Goal: Task Accomplishment & Management: Manage account settings

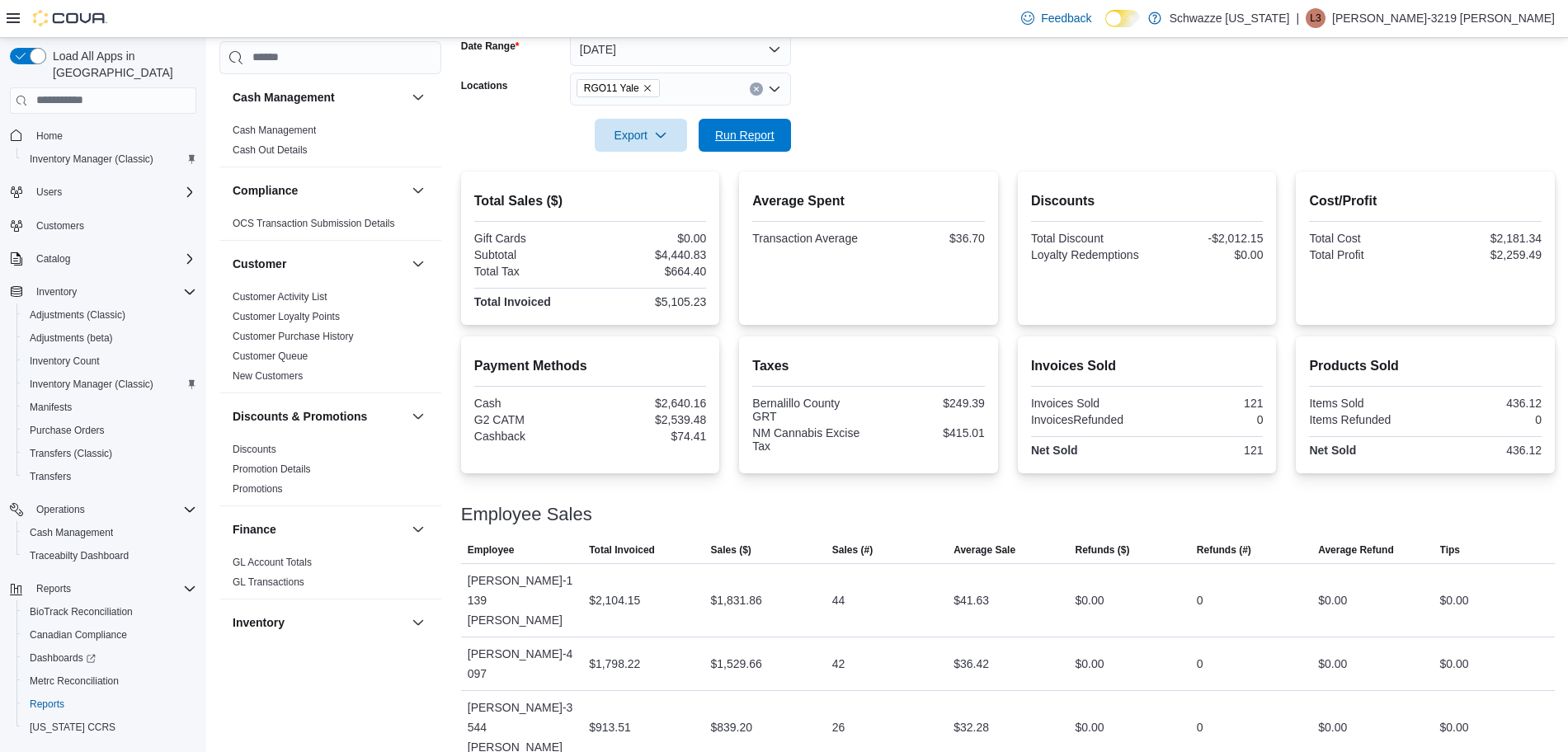
click at [714, 123] on span "Run Report" at bounding box center [745, 135] width 73 height 33
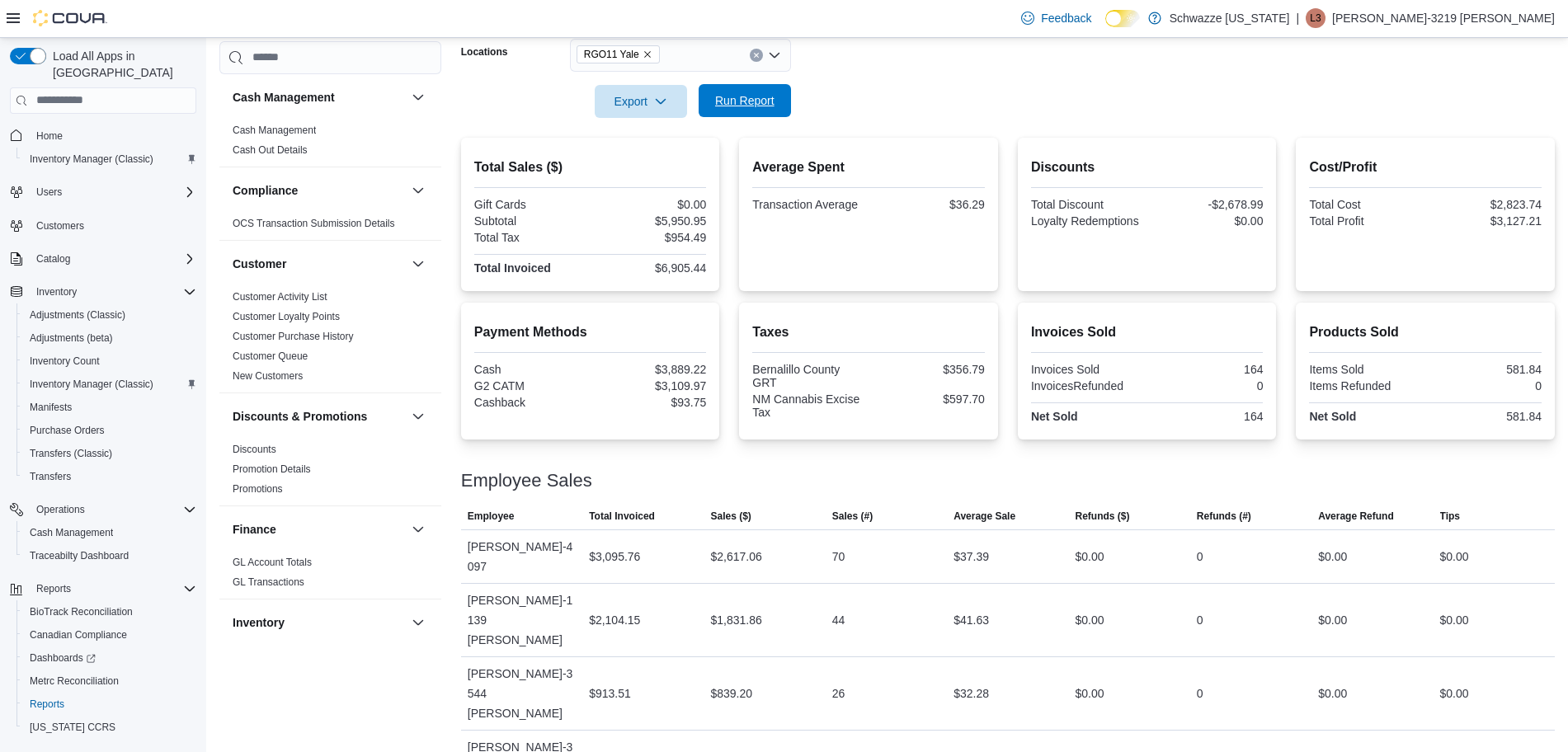
click at [759, 117] on div "Export Run Report" at bounding box center [625, 101] width 330 height 33
click at [759, 105] on span "Run Report" at bounding box center [744, 100] width 59 height 17
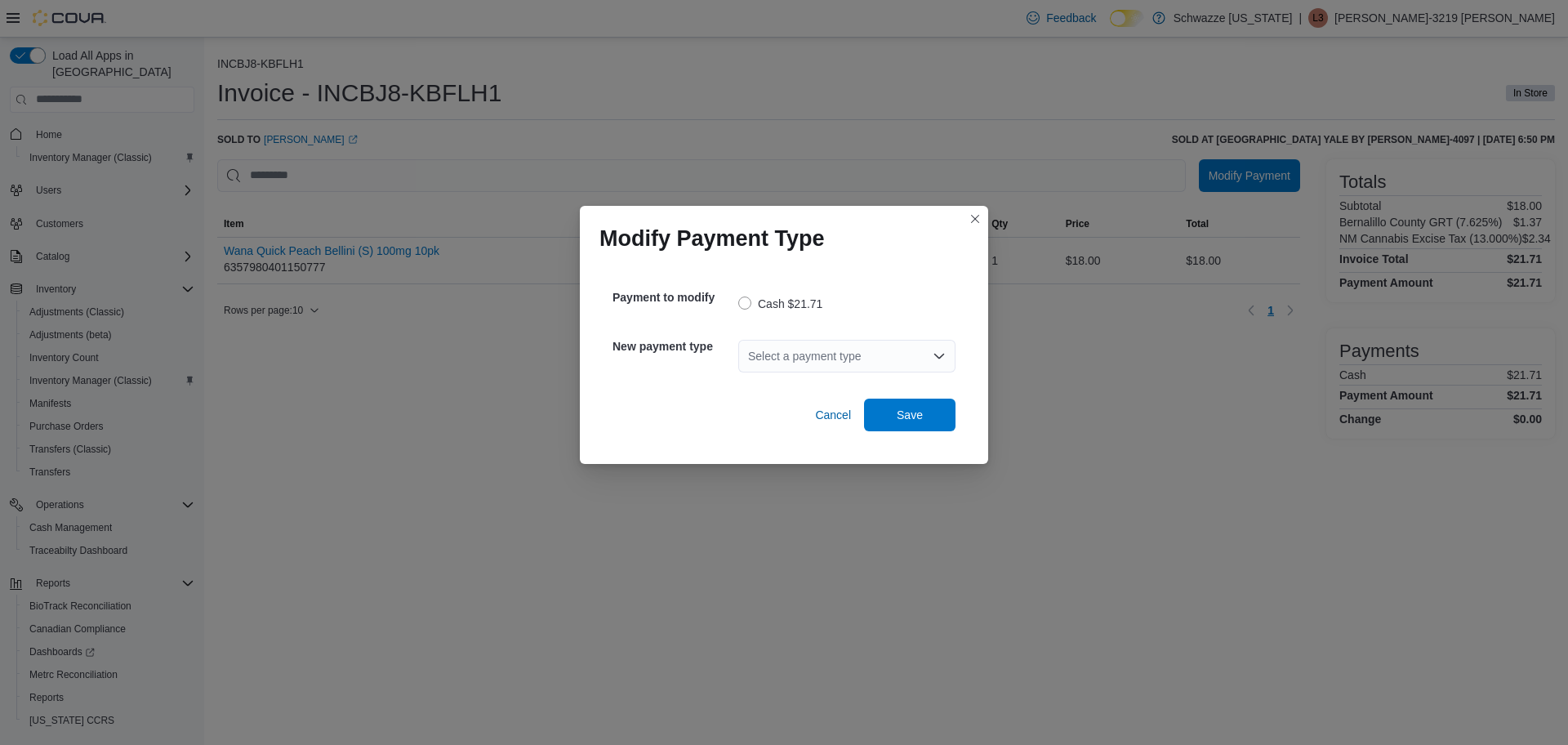
click at [917, 354] on div "Select a payment type" at bounding box center [848, 357] width 218 height 33
click at [865, 380] on span "G2 CATM" at bounding box center [856, 384] width 178 height 16
click at [928, 426] on span "Save" at bounding box center [909, 414] width 72 height 33
